Goal: Communication & Community: Answer question/provide support

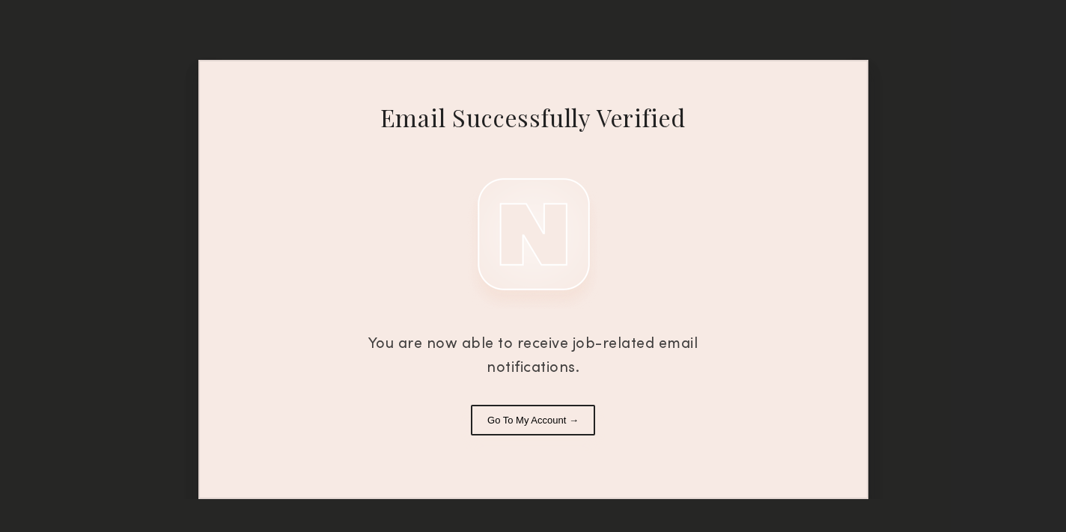
click at [559, 409] on button "Go To My Account →" at bounding box center [533, 420] width 124 height 31
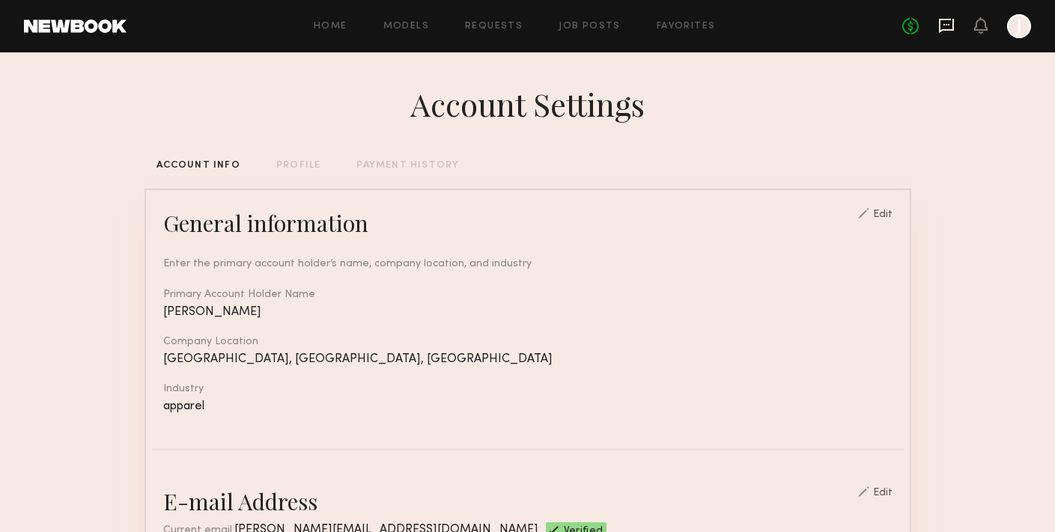
click at [946, 19] on icon at bounding box center [946, 26] width 15 height 14
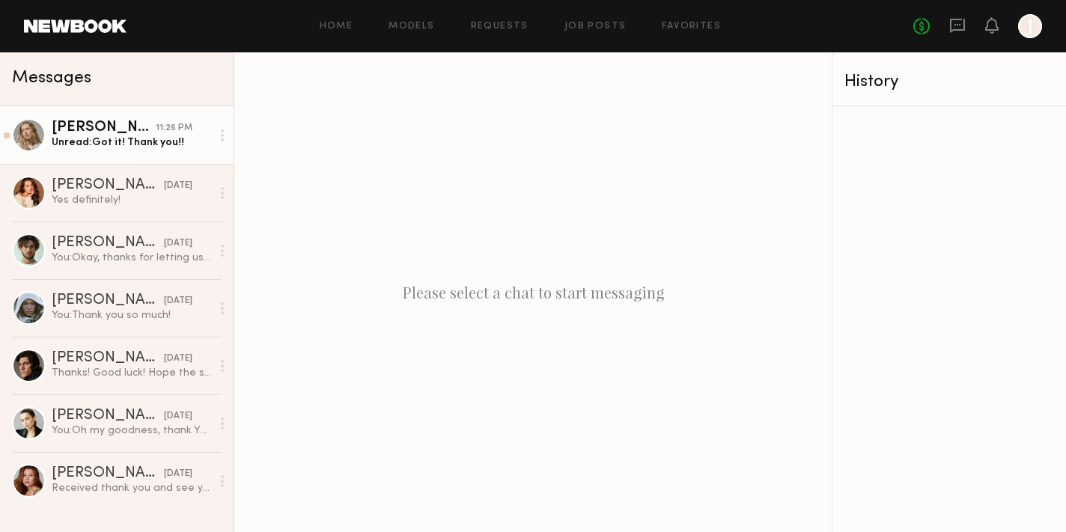
click at [106, 147] on div "Unread: Got it! Thank you!!" at bounding box center [131, 142] width 159 height 14
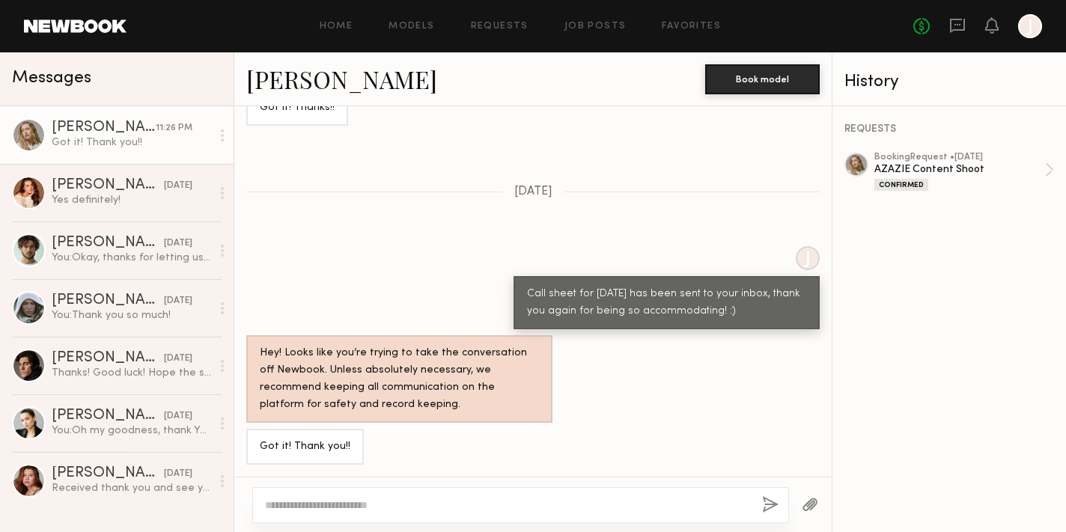
scroll to position [871, 0]
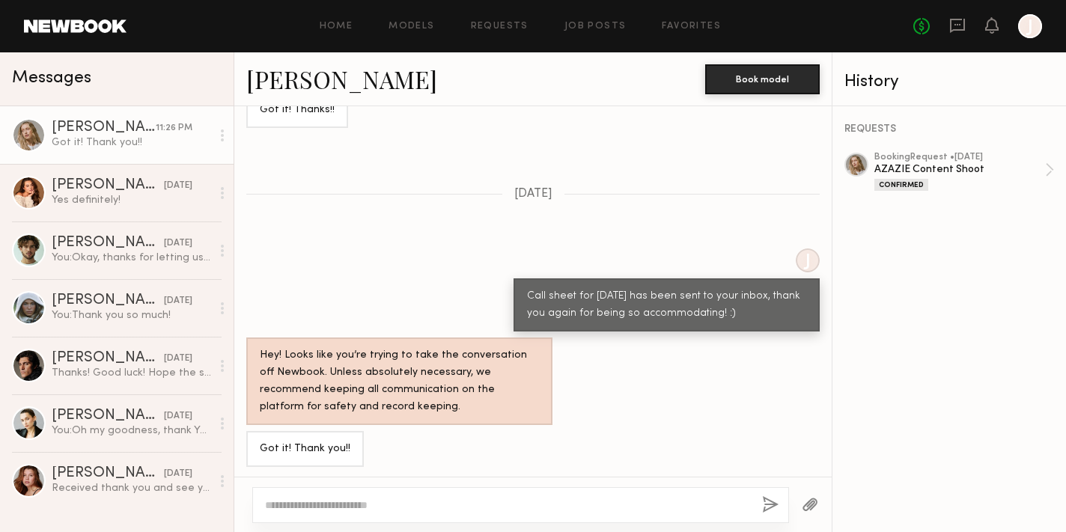
click at [312, 501] on textarea at bounding box center [507, 505] width 485 height 15
type textarea "*"
type textarea "**********"
click at [766, 501] on button "button" at bounding box center [770, 505] width 16 height 19
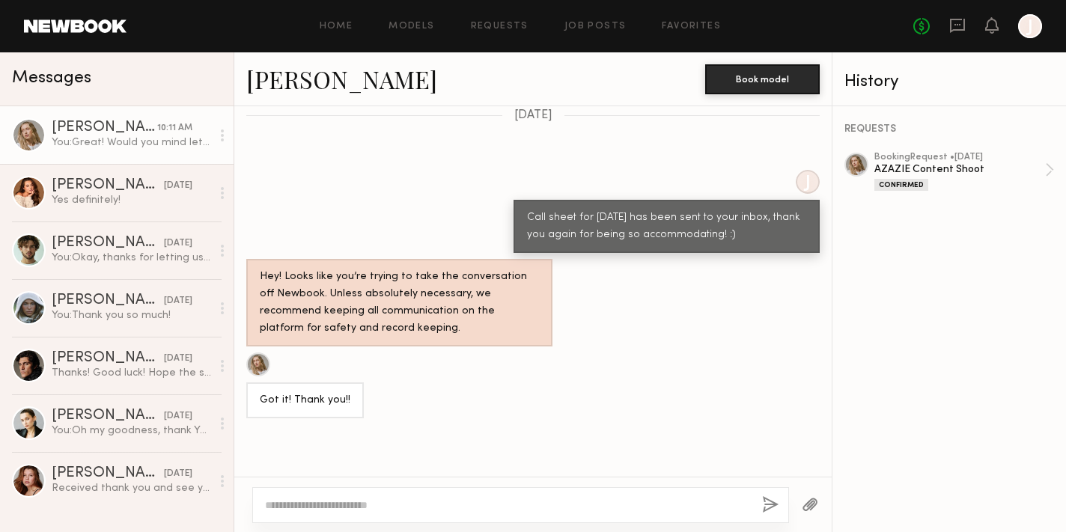
scroll to position [1188, 0]
